Goal: Find specific page/section: Find specific page/section

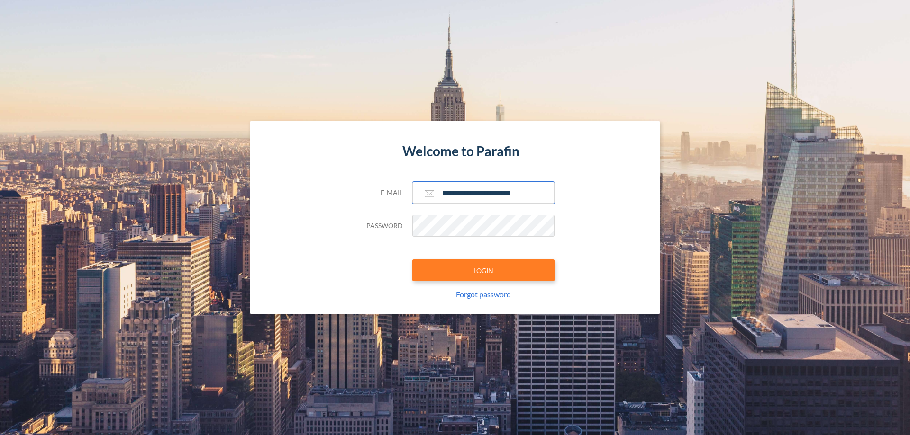
type input "**********"
click at [483, 271] on button "LOGIN" at bounding box center [483, 271] width 142 height 22
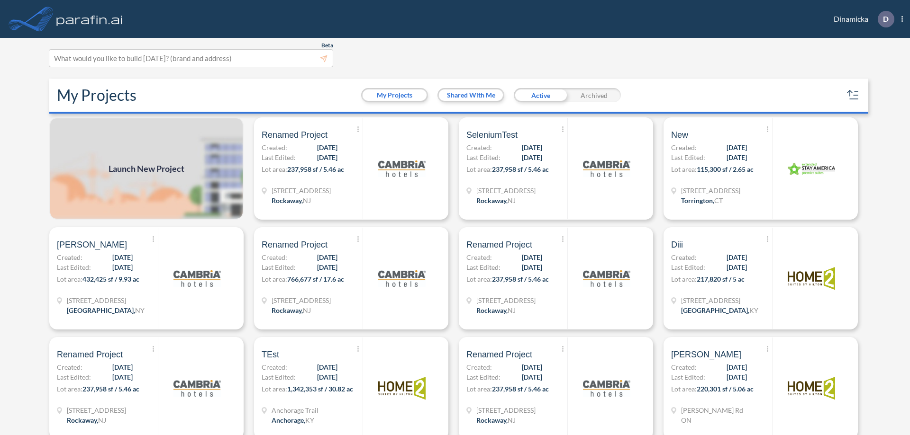
scroll to position [2, 0]
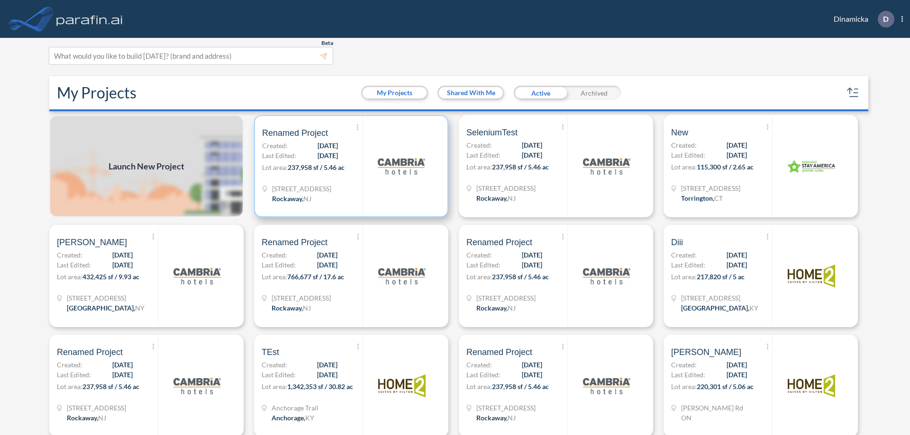
click at [349, 166] on p "Lot area: 237,958 sf / 5.46 ac" at bounding box center [312, 169] width 100 height 14
